Goal: Find specific page/section: Find specific page/section

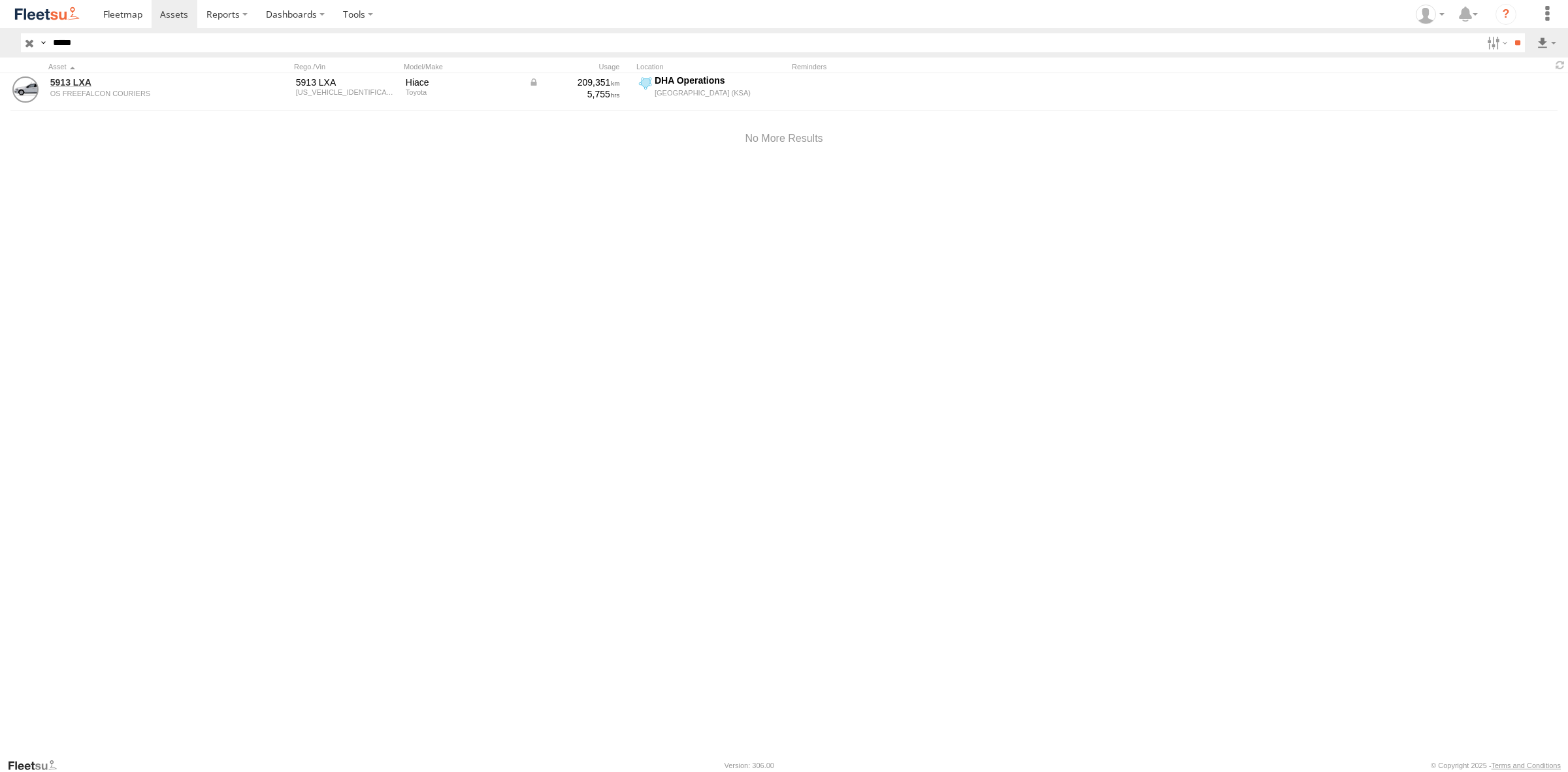
type input "****"
click at [1509, 33] on input "**" at bounding box center [1517, 42] width 15 height 19
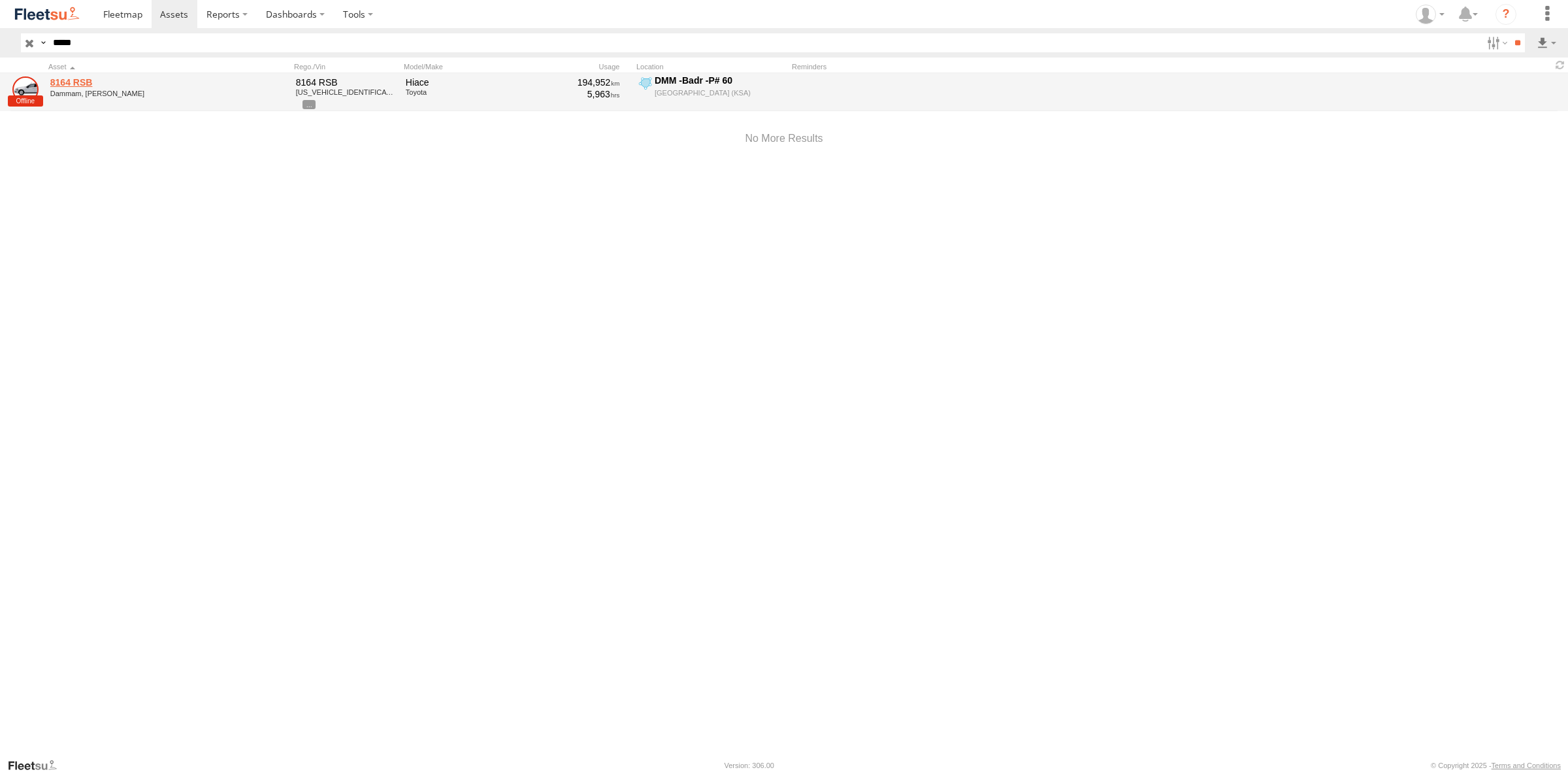
click at [88, 88] on link "8164 RSB" at bounding box center [139, 82] width 179 height 12
